Goal: Task Accomplishment & Management: Use online tool/utility

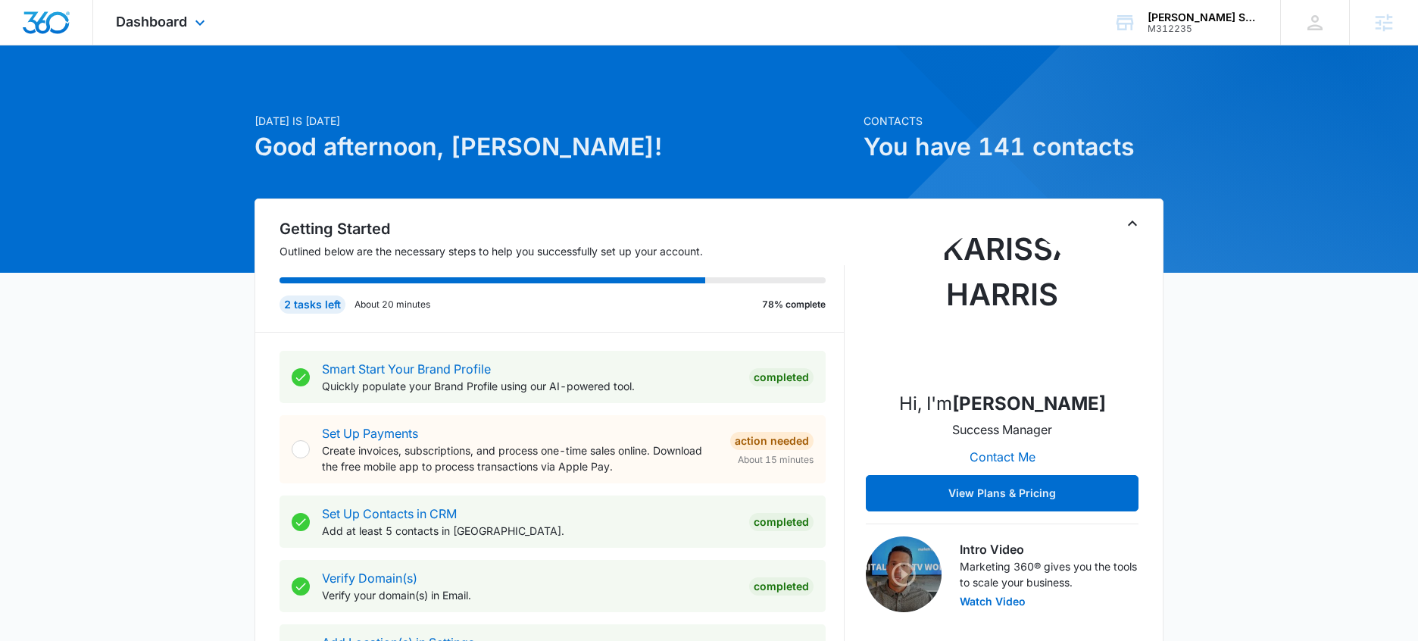
click at [152, 8] on div "Dashboard Apps Reputation Websites Forms CRM Email Social Payments POS Content …" at bounding box center [162, 22] width 139 height 45
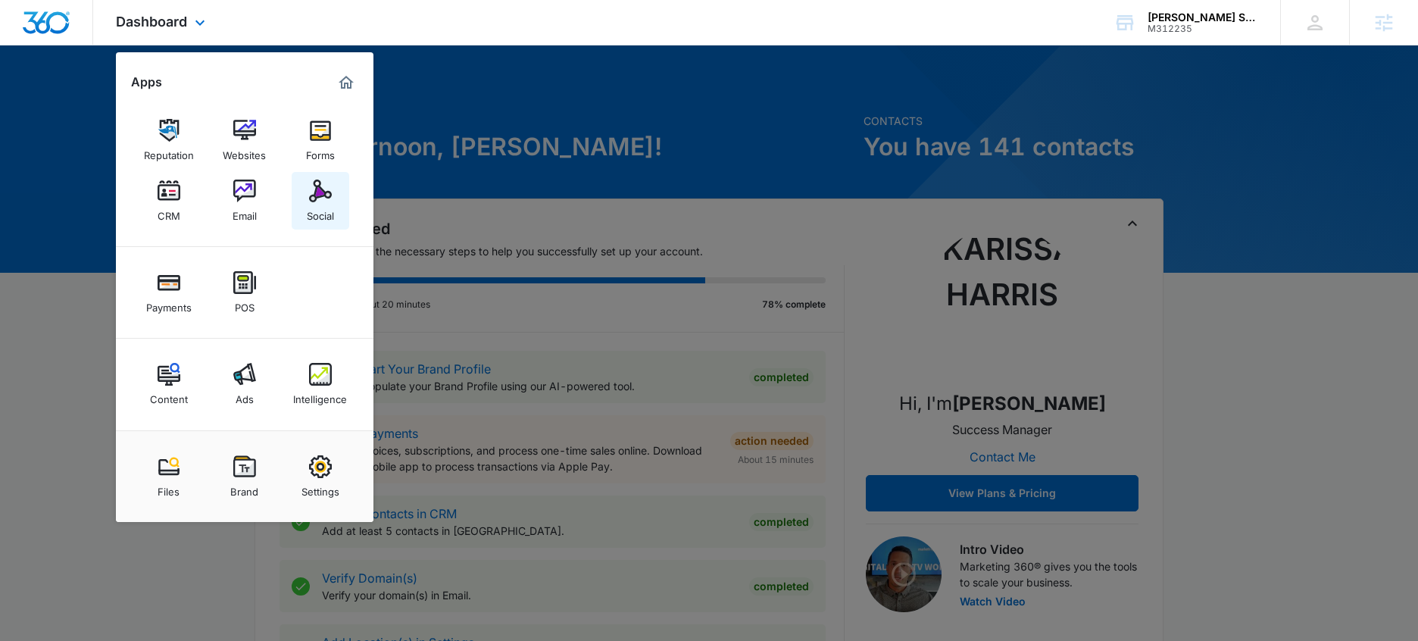
click at [321, 203] on div "Social" at bounding box center [320, 212] width 27 height 20
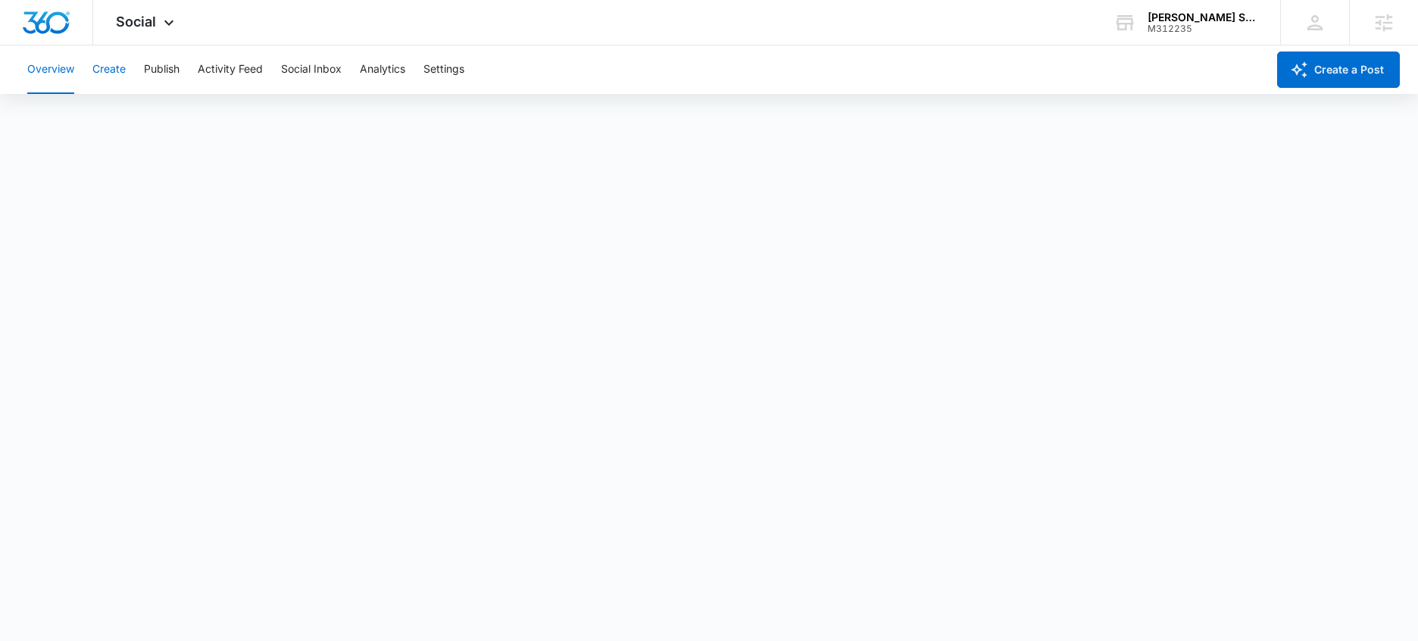
click at [120, 69] on button "Create" at bounding box center [108, 69] width 33 height 48
click at [178, 67] on button "Publish" at bounding box center [162, 69] width 36 height 48
click at [106, 69] on button "Create" at bounding box center [108, 69] width 33 height 48
click at [156, 67] on button "Publish" at bounding box center [162, 69] width 36 height 48
